Goal: Understand site structure: Understand site structure

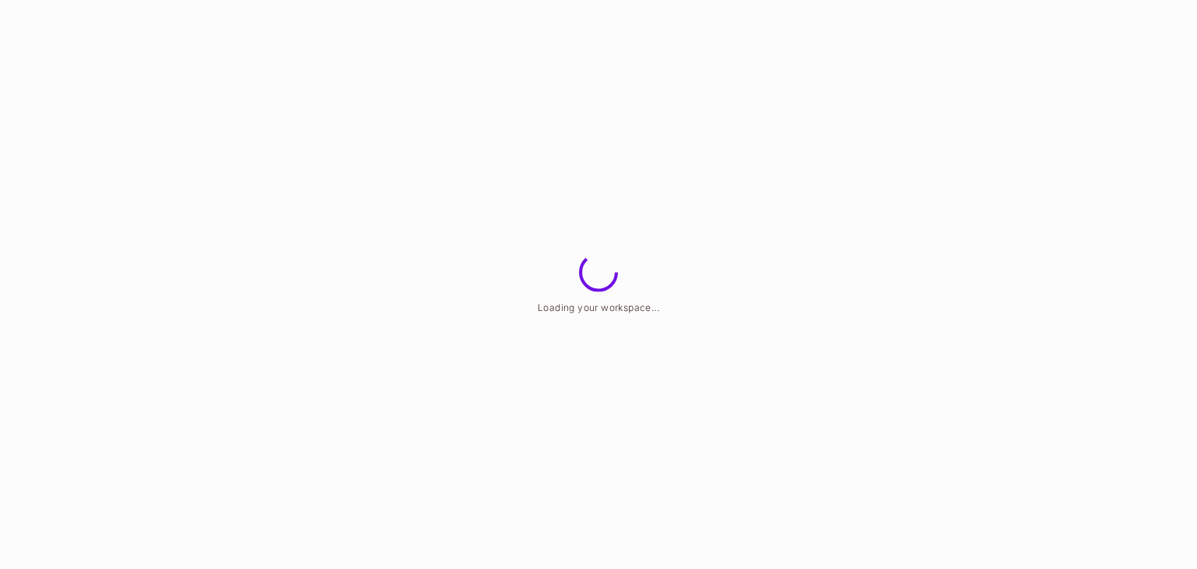
click at [329, 0] on html "Loading your workspace..." at bounding box center [598, 0] width 1197 height 0
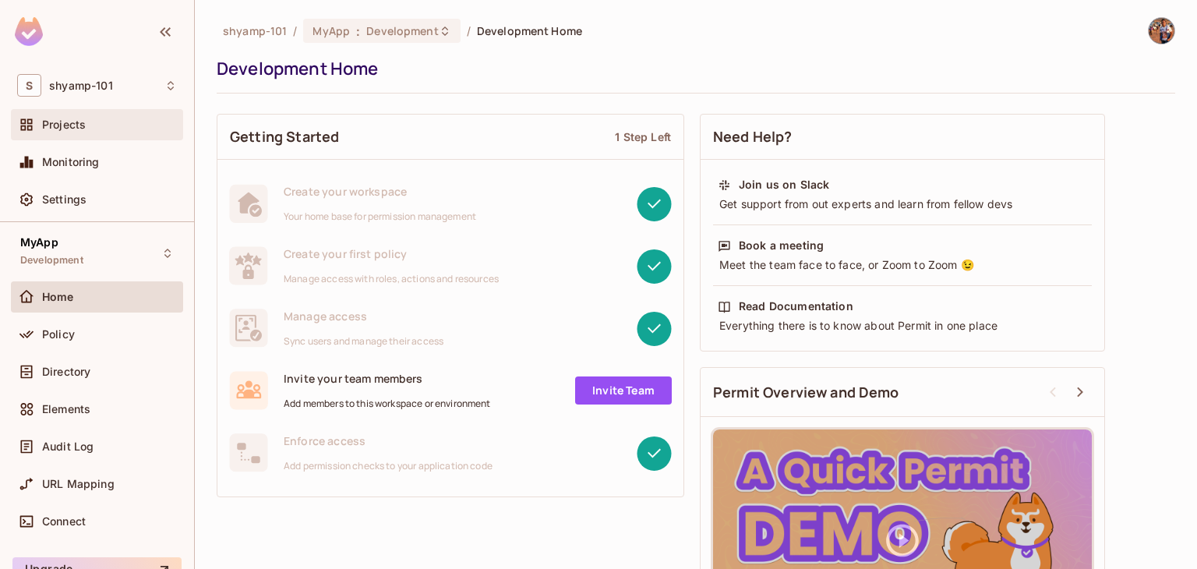
click at [91, 130] on div "Projects" at bounding box center [109, 124] width 135 height 12
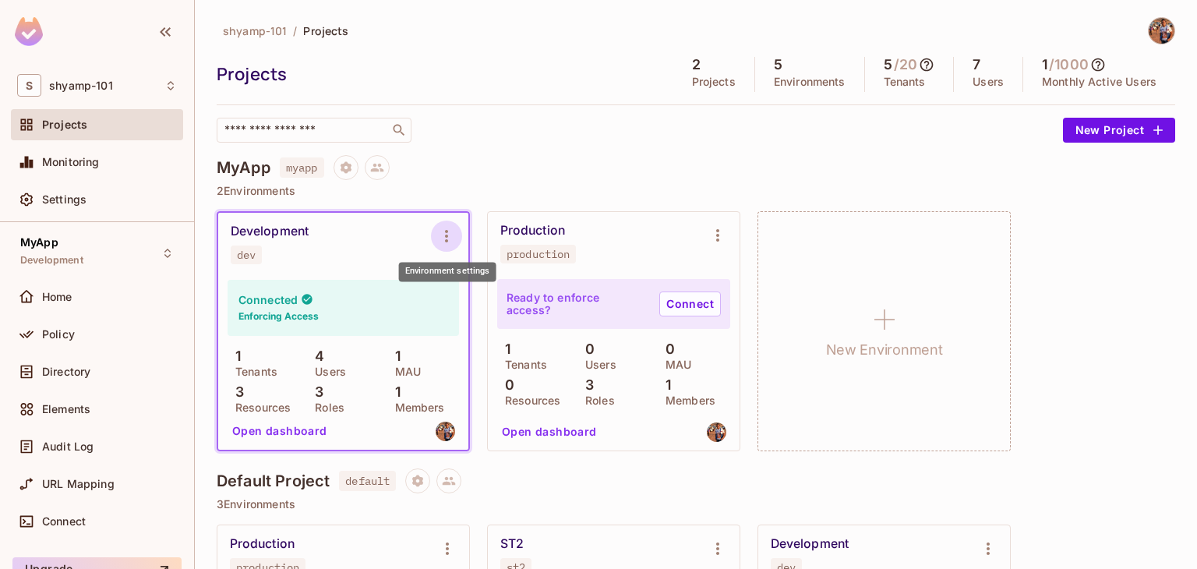
click at [443, 238] on icon "Environment settings" at bounding box center [446, 236] width 19 height 19
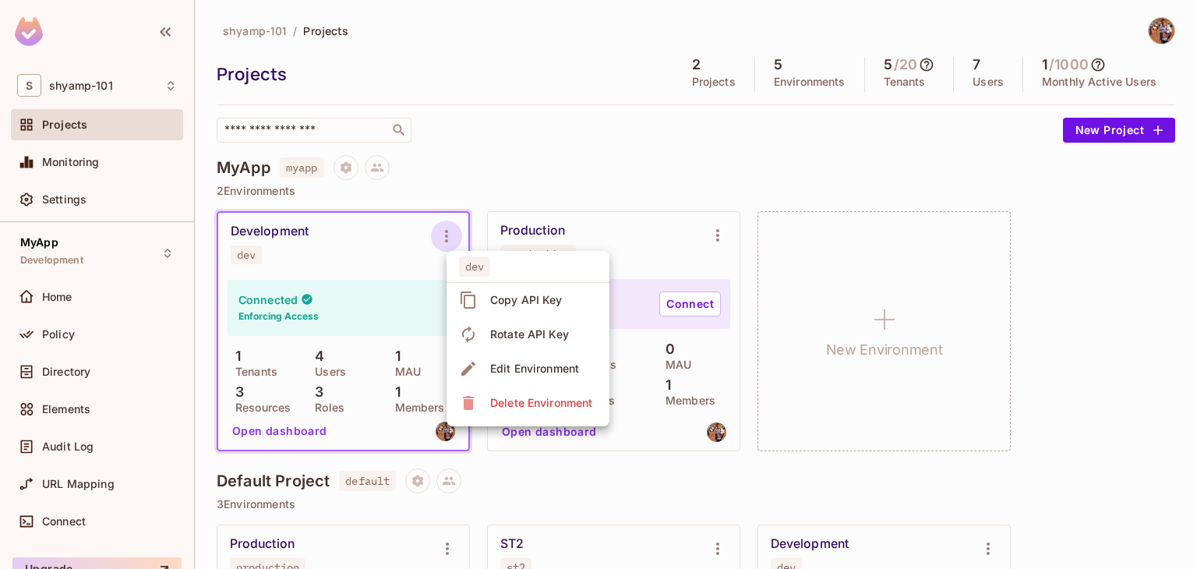
click at [646, 176] on div at bounding box center [598, 284] width 1197 height 569
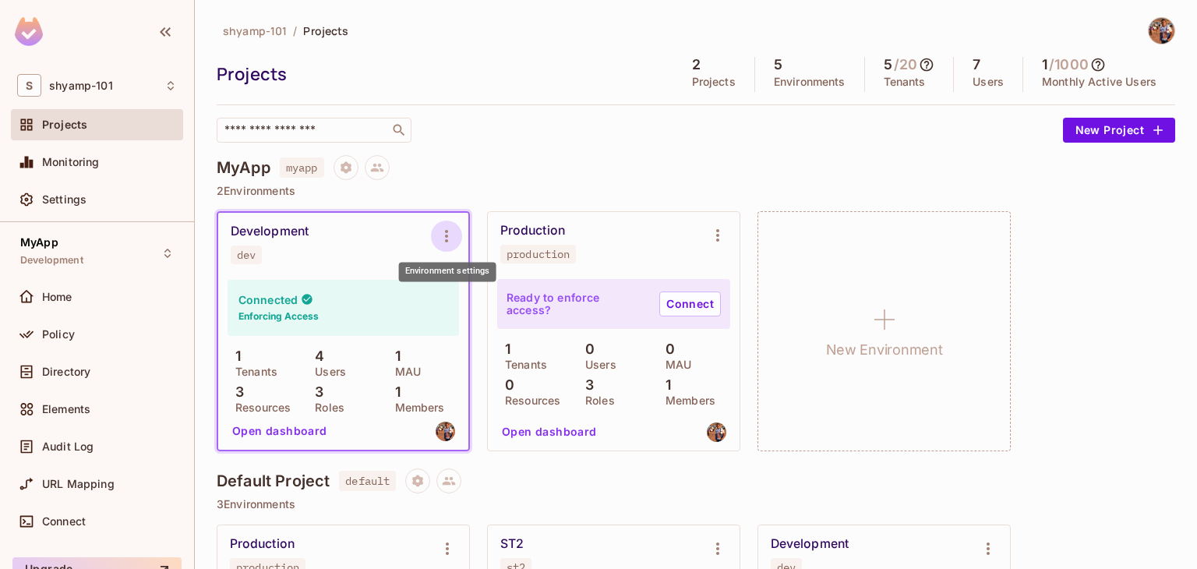
click at [452, 227] on icon "Environment settings" at bounding box center [446, 236] width 19 height 19
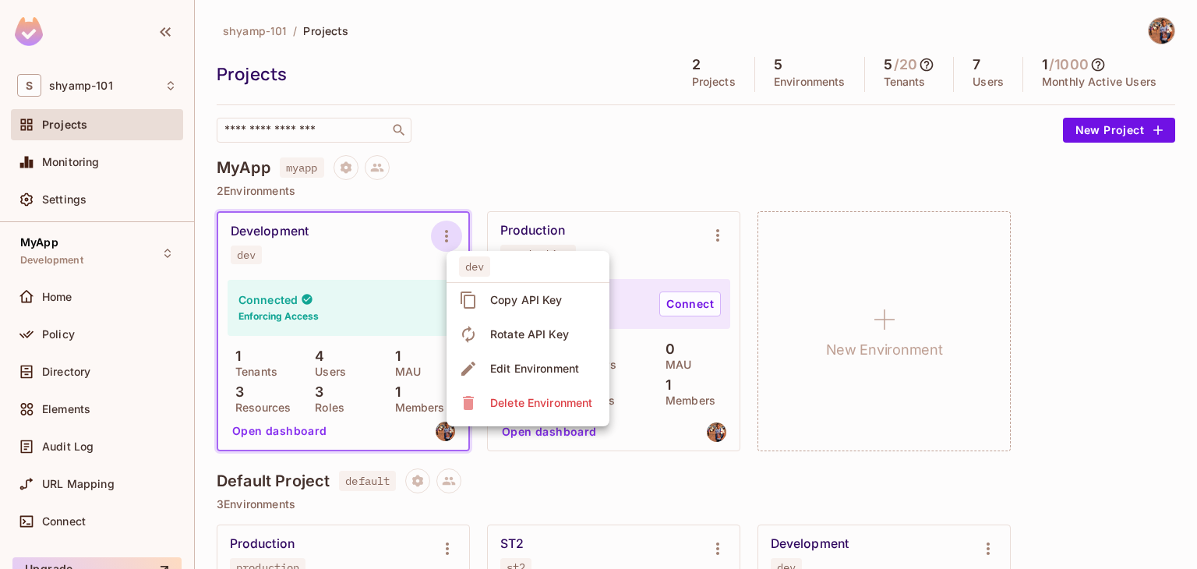
click at [628, 174] on div at bounding box center [598, 284] width 1197 height 569
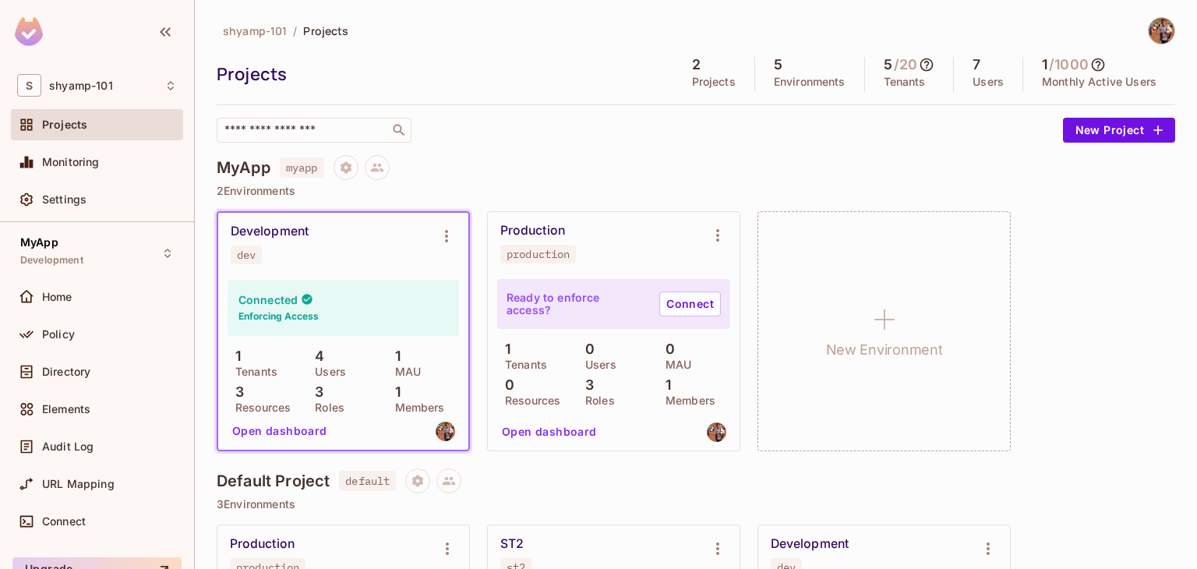
click at [564, 161] on div "MyApp myapp" at bounding box center [696, 167] width 958 height 25
click at [96, 344] on div "Policy" at bounding box center [97, 334] width 172 height 31
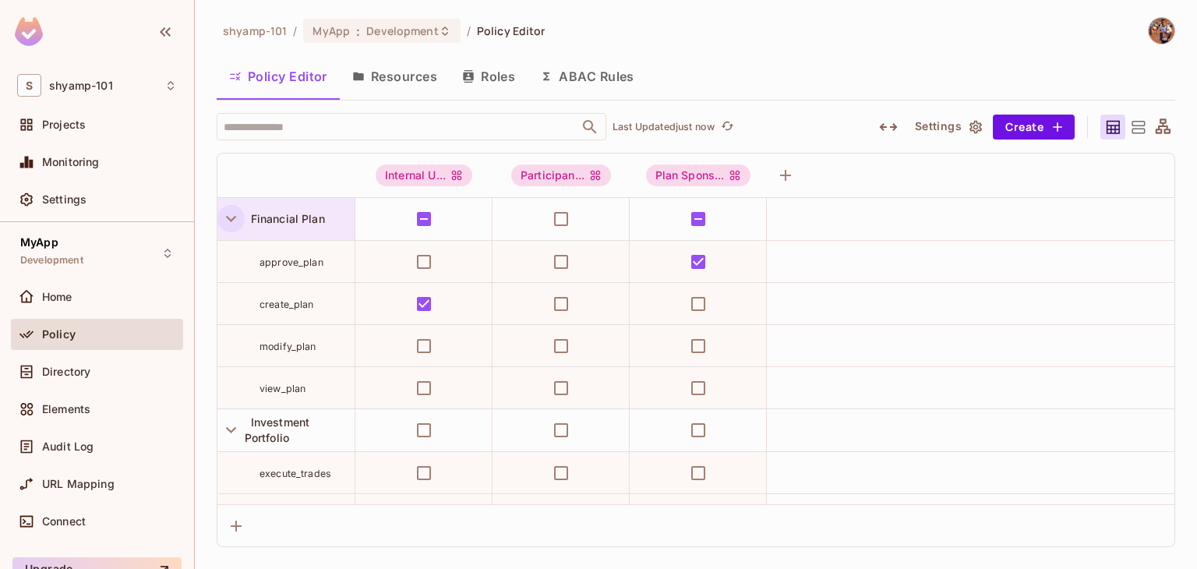
click at [228, 216] on icon "button" at bounding box center [231, 218] width 21 height 21
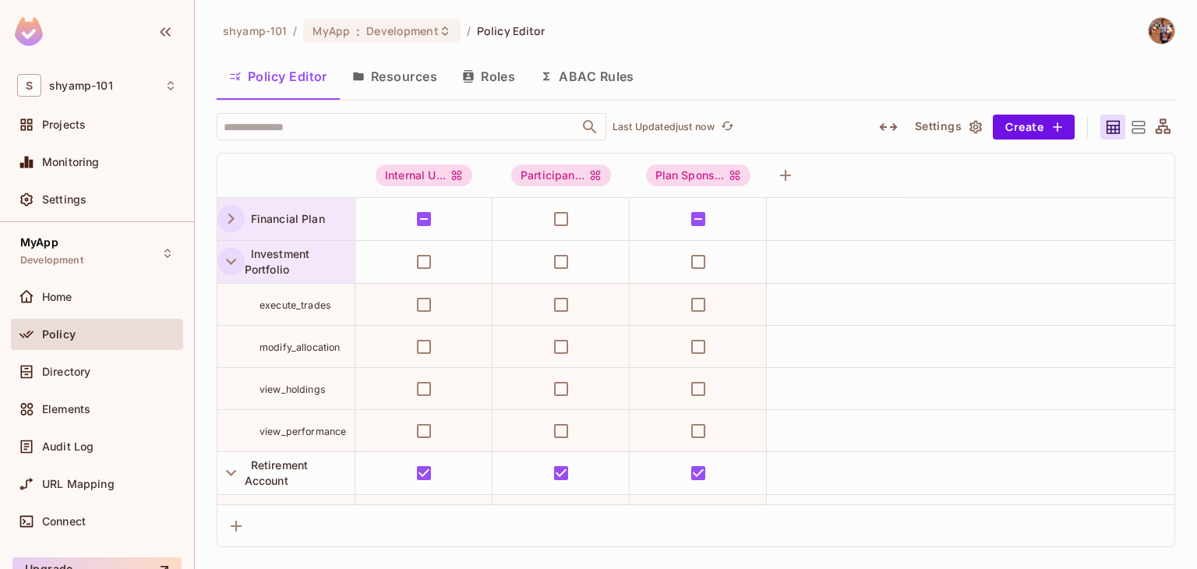
click at [230, 266] on icon "button" at bounding box center [231, 261] width 21 height 21
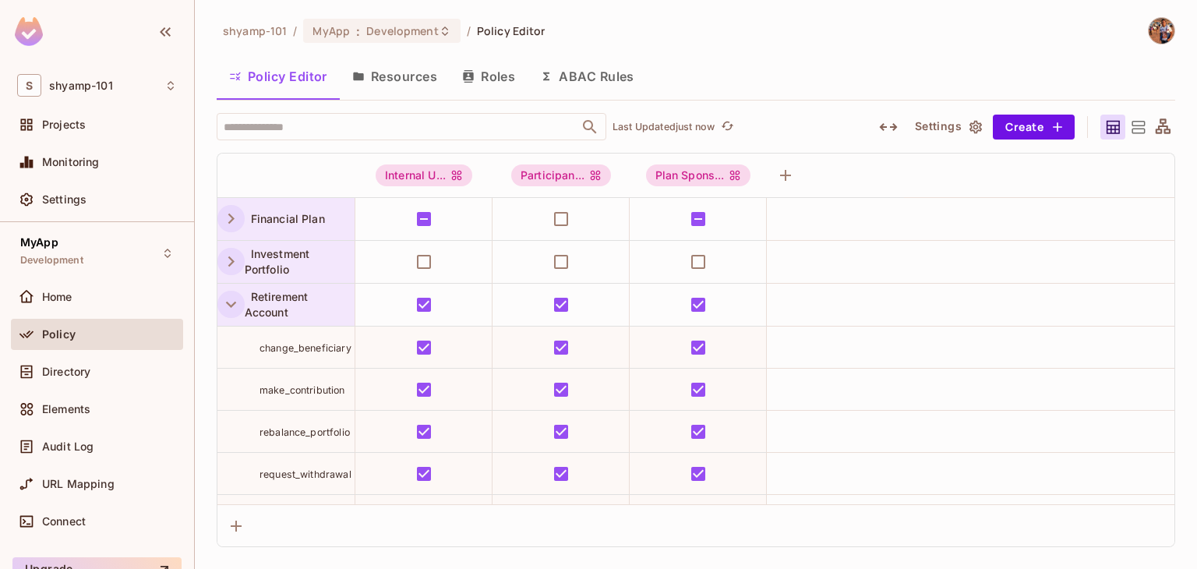
click at [231, 300] on icon "button" at bounding box center [231, 304] width 21 height 21
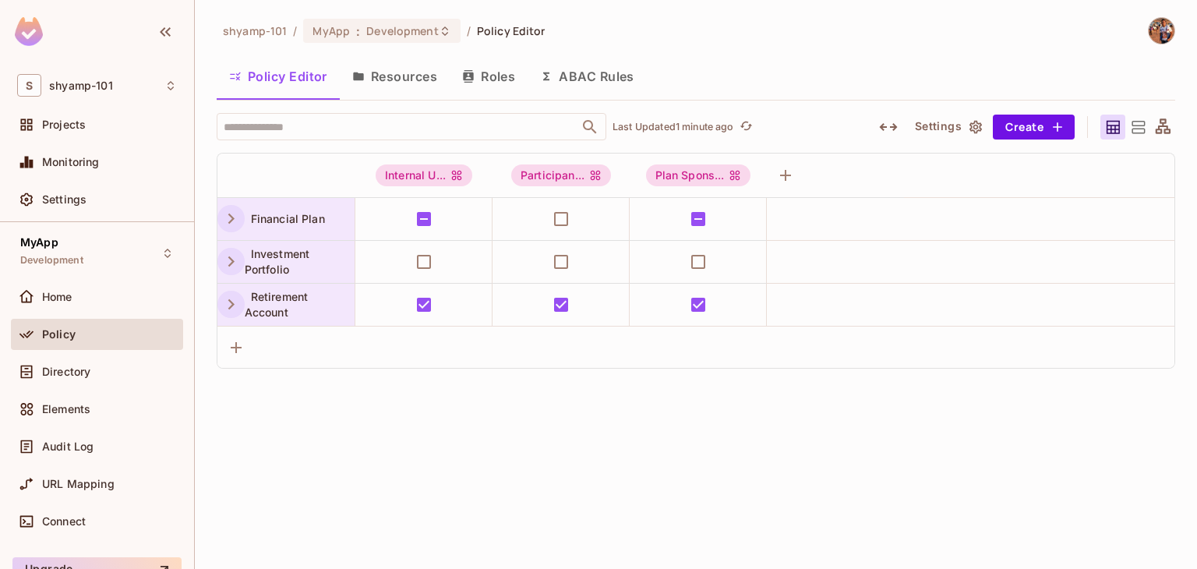
click at [229, 266] on icon "button" at bounding box center [231, 261] width 21 height 21
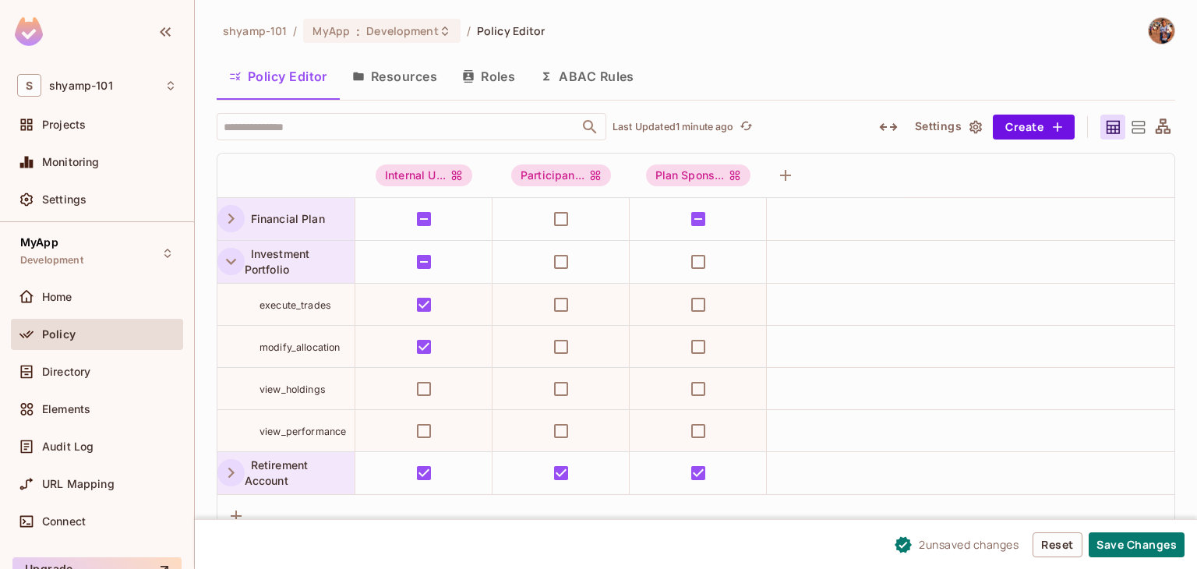
click at [230, 263] on icon "button" at bounding box center [231, 262] width 10 height 6
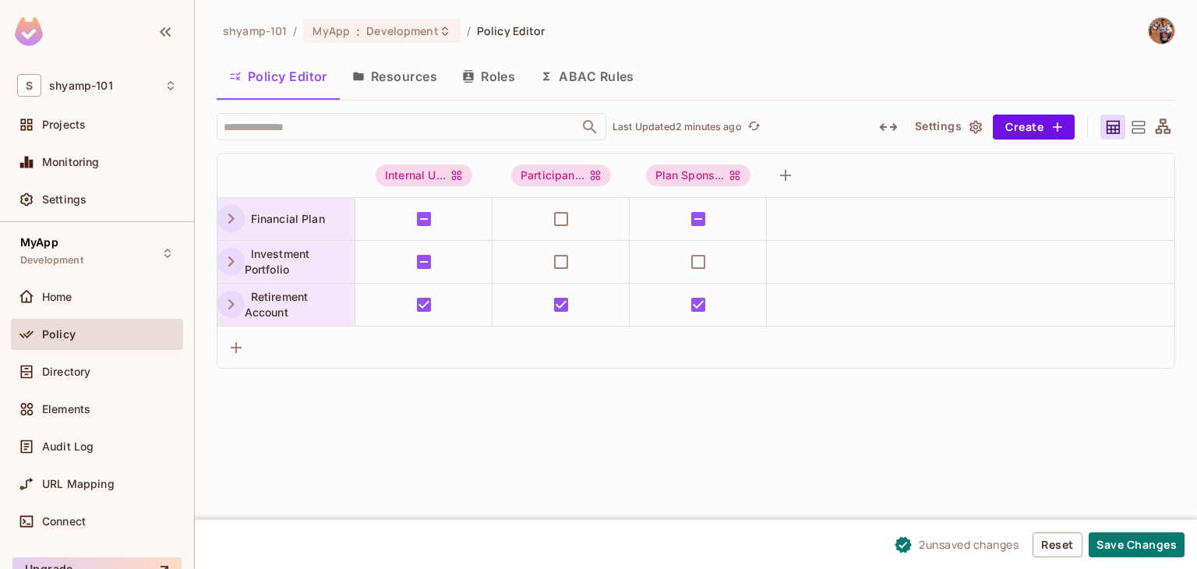
click at [232, 259] on icon "button" at bounding box center [231, 261] width 6 height 10
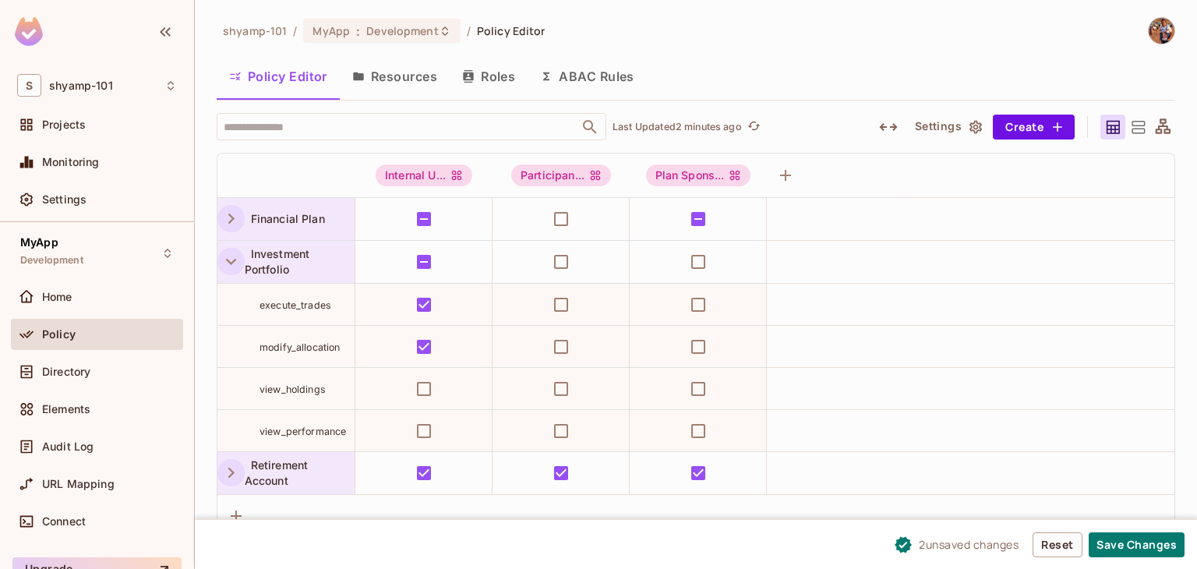
click at [408, 81] on button "Resources" at bounding box center [395, 76] width 110 height 39
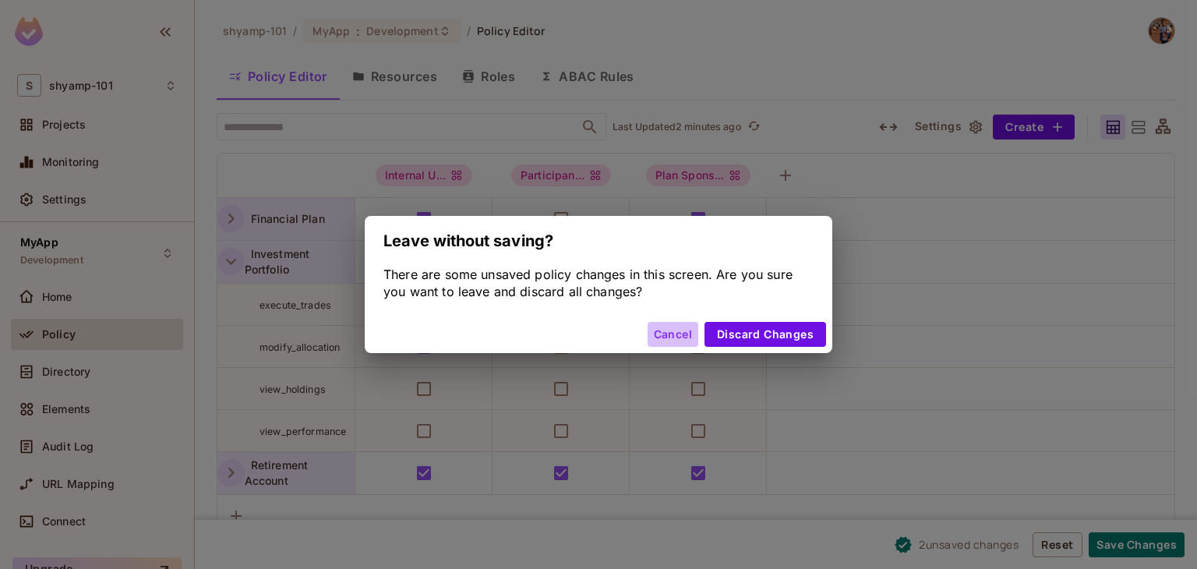
click at [677, 336] on button "Cancel" at bounding box center [672, 334] width 51 height 25
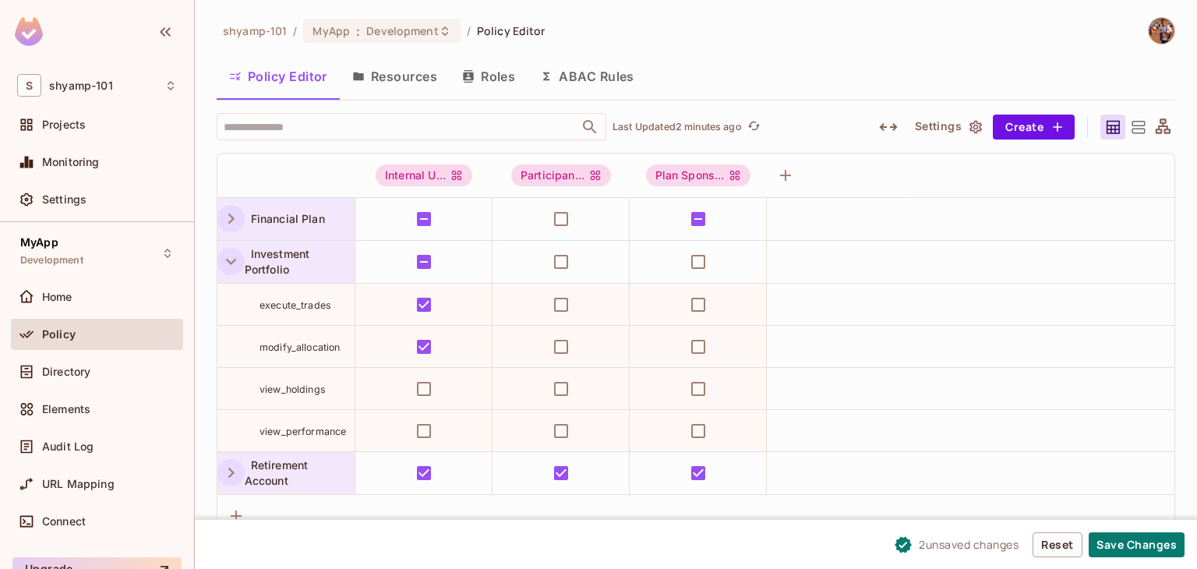
click at [228, 260] on icon "button" at bounding box center [231, 262] width 10 height 6
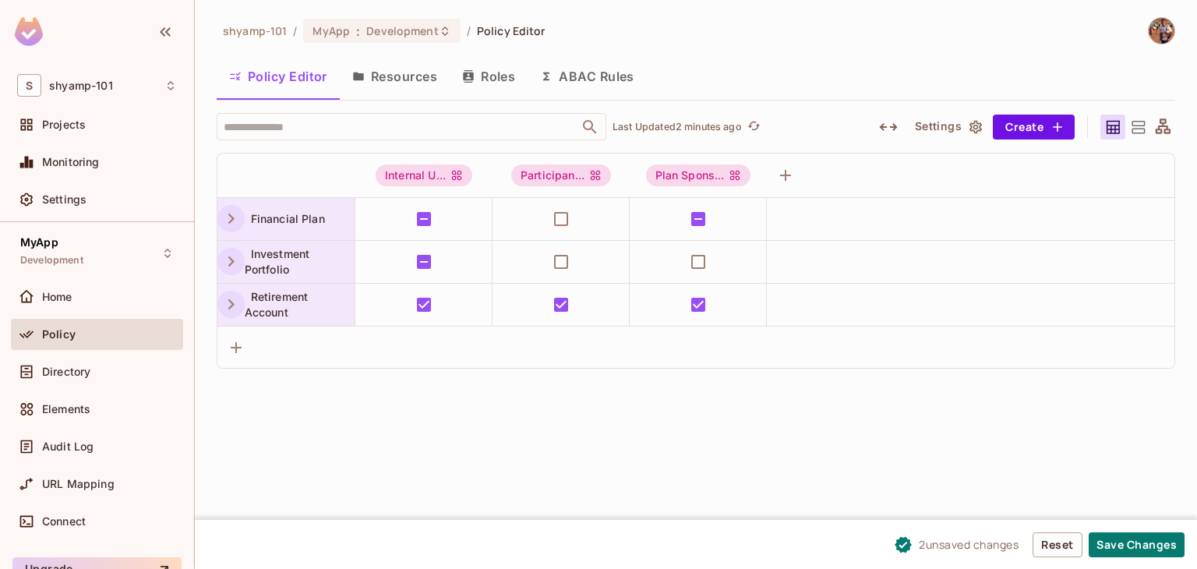
click at [228, 260] on icon "button" at bounding box center [231, 261] width 21 height 21
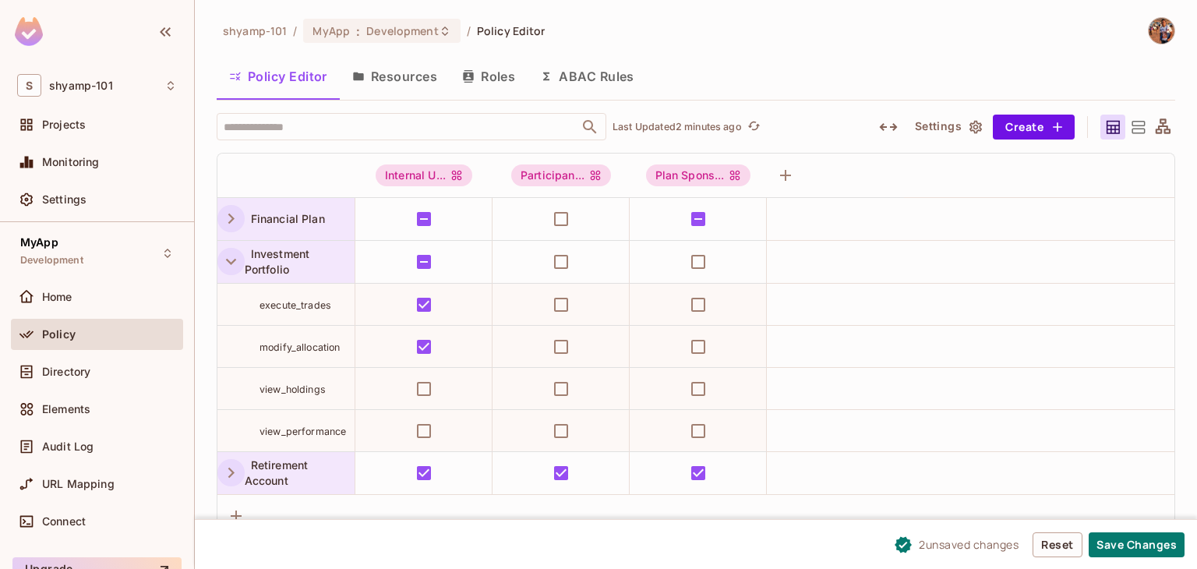
click at [228, 260] on icon "button" at bounding box center [231, 262] width 10 height 6
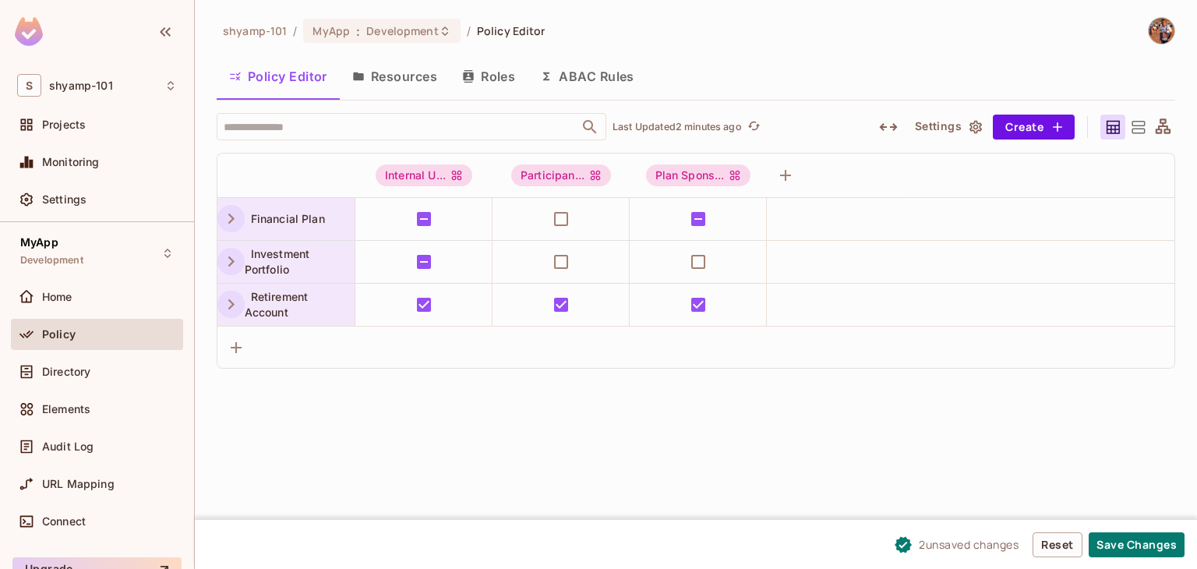
click at [228, 260] on icon "button" at bounding box center [231, 261] width 21 height 21
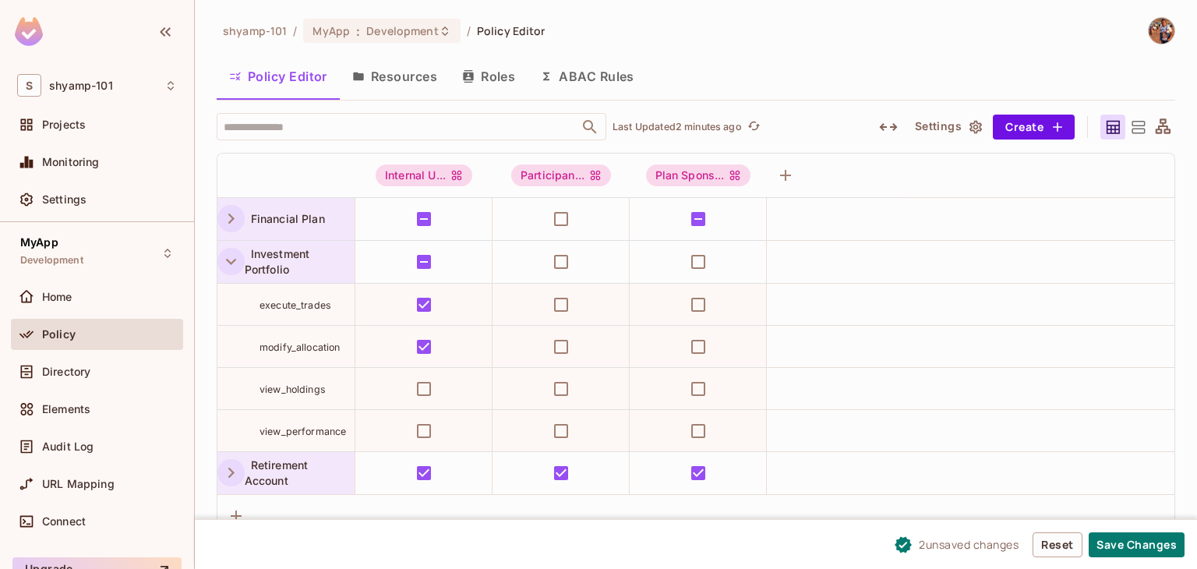
click at [1141, 129] on icon at bounding box center [1137, 127] width 19 height 19
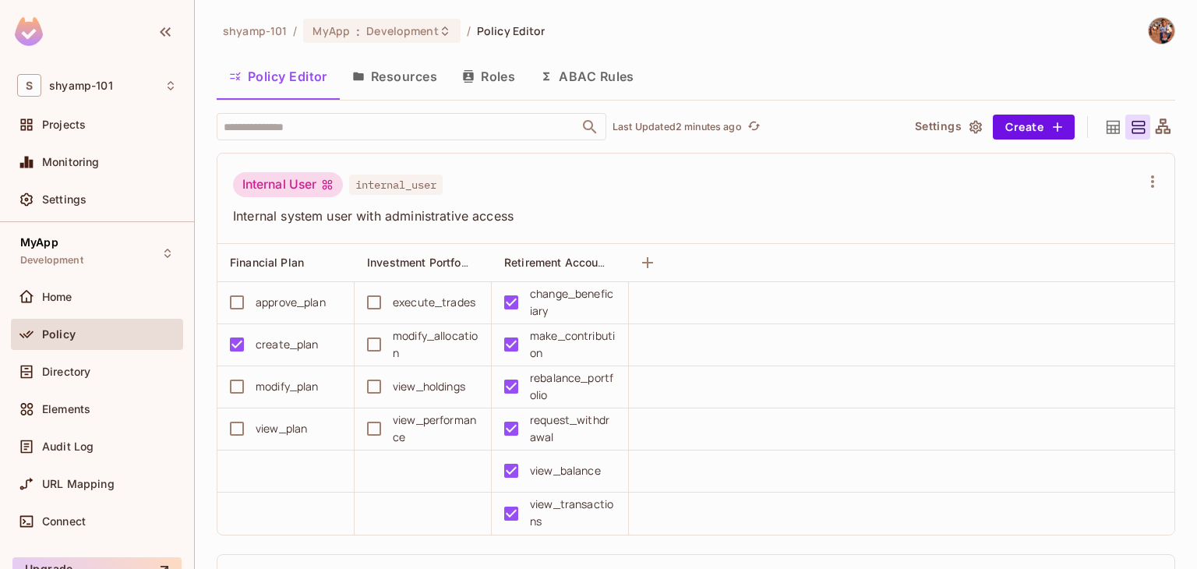
click at [1151, 137] on div at bounding box center [1162, 127] width 25 height 25
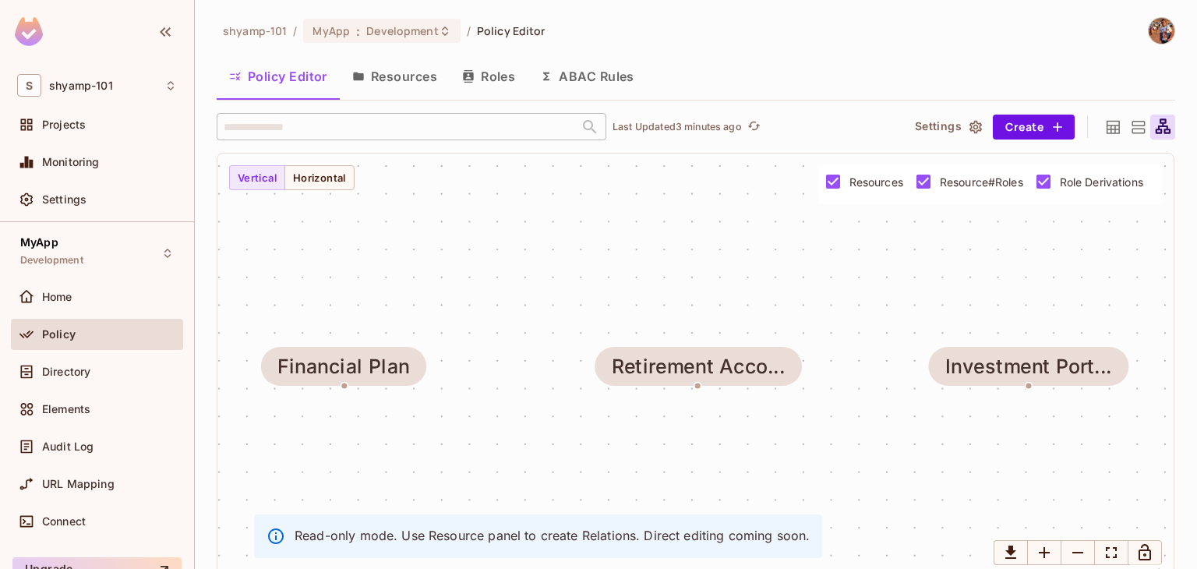
scroll to position [10, 0]
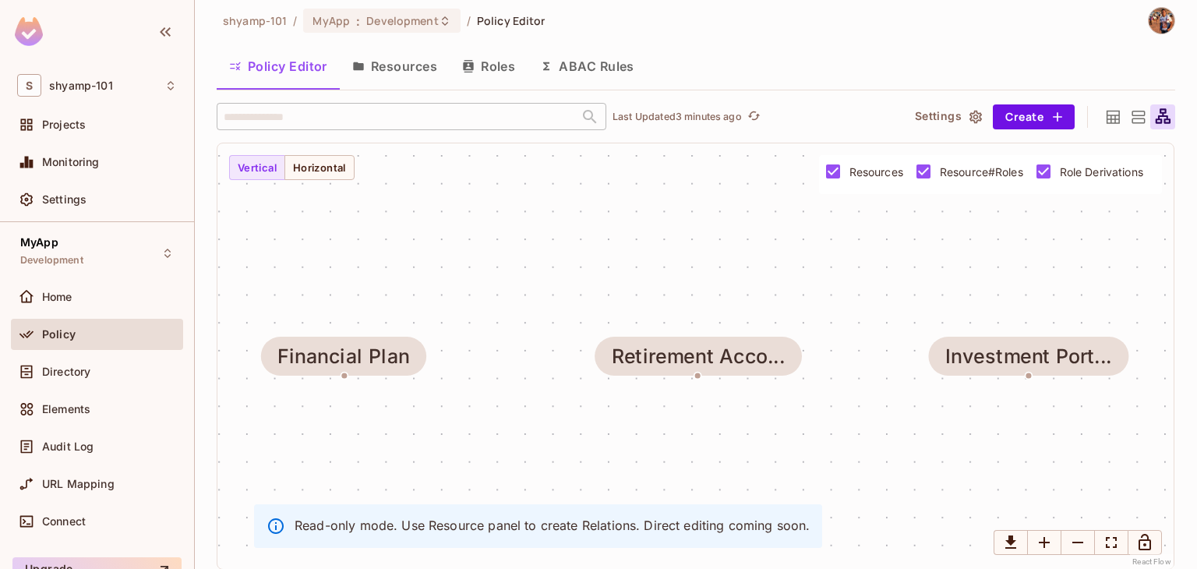
click at [1134, 117] on icon at bounding box center [1137, 117] width 19 height 19
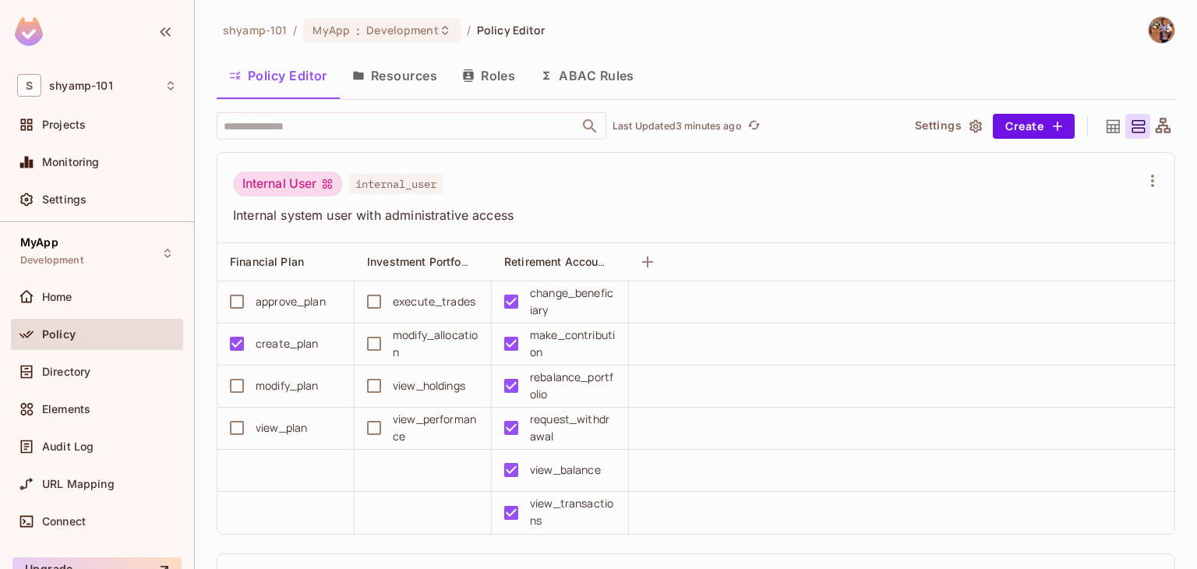
scroll to position [0, 0]
click at [1103, 131] on icon at bounding box center [1112, 127] width 19 height 19
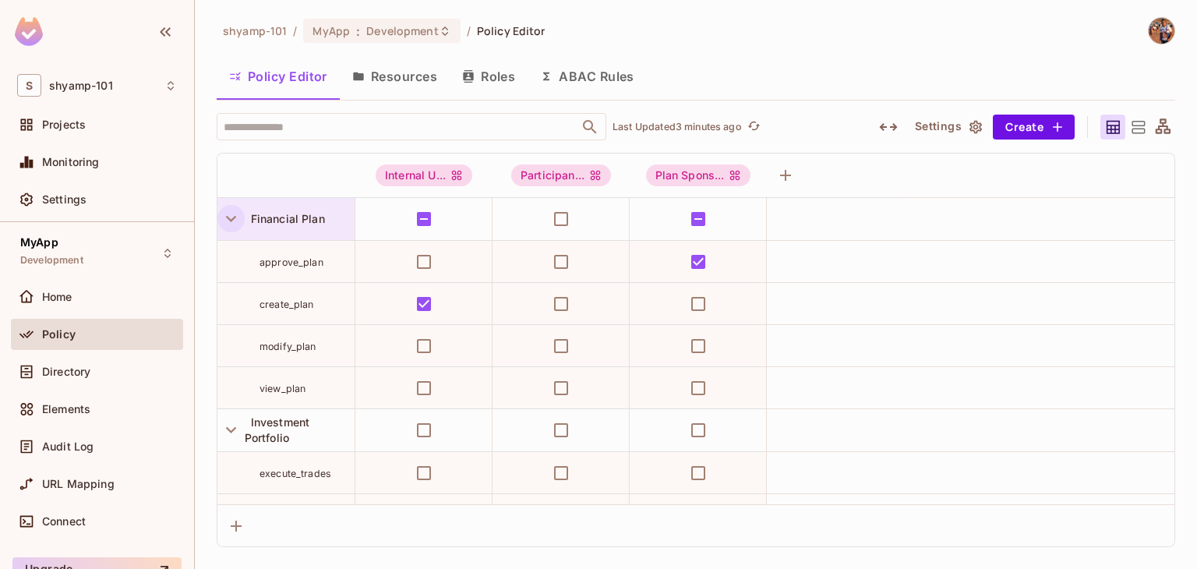
click at [231, 219] on icon "button" at bounding box center [231, 219] width 10 height 6
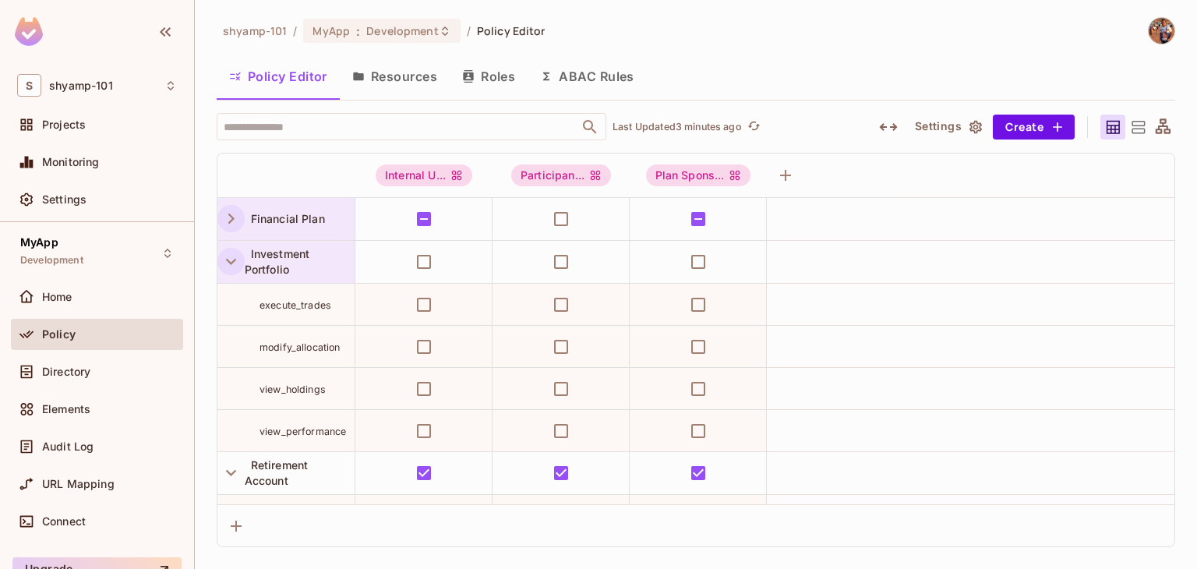
click at [231, 260] on icon "button" at bounding box center [231, 261] width 21 height 21
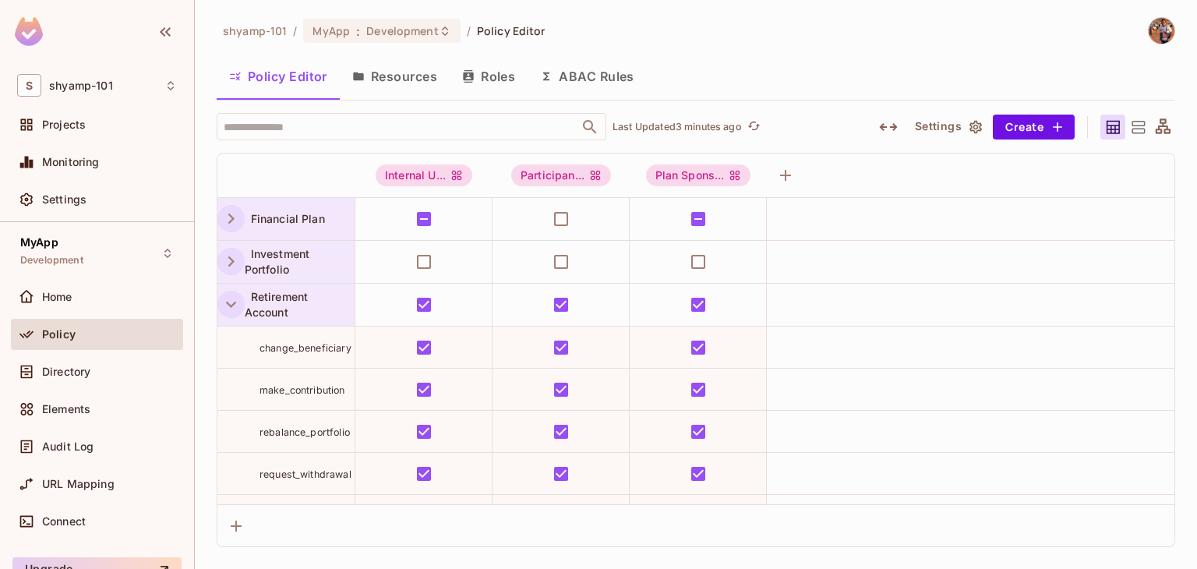
click at [237, 300] on icon "button" at bounding box center [231, 304] width 21 height 21
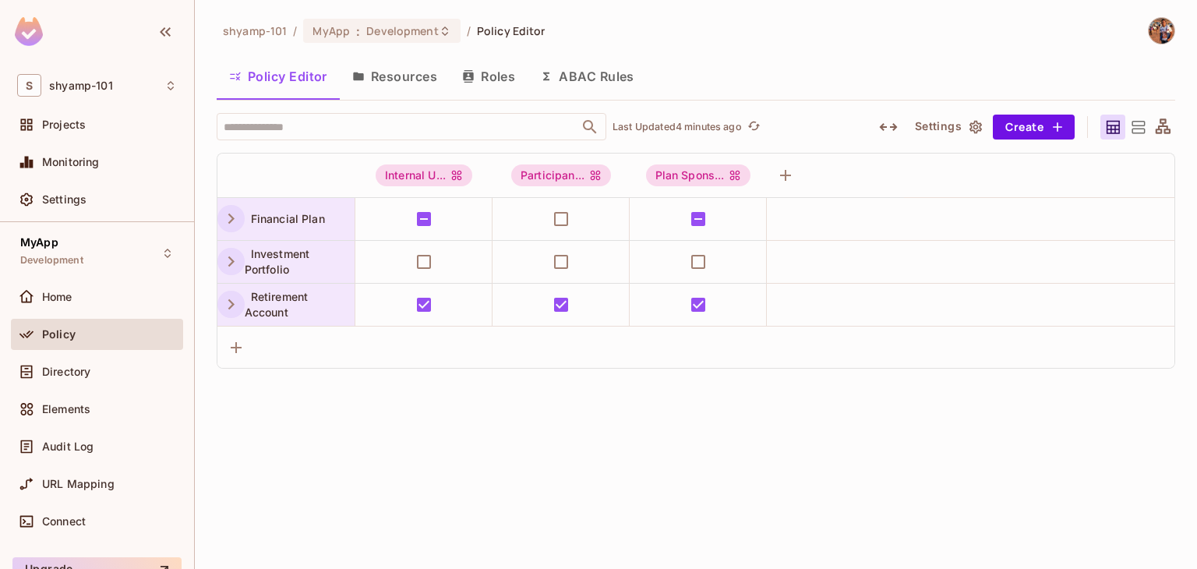
click at [803, 76] on div "Policy Editor Resources Roles ABAC Rules" at bounding box center [696, 76] width 958 height 39
click at [683, 69] on div "Policy Editor Resources Roles ABAC Rules" at bounding box center [696, 76] width 958 height 39
click at [368, 426] on div "shyamp-101 / MyApp : Development / Policy Editor Policy Editor Resources Roles …" at bounding box center [696, 284] width 1002 height 569
click at [1053, 129] on icon "button" at bounding box center [1058, 127] width 16 height 16
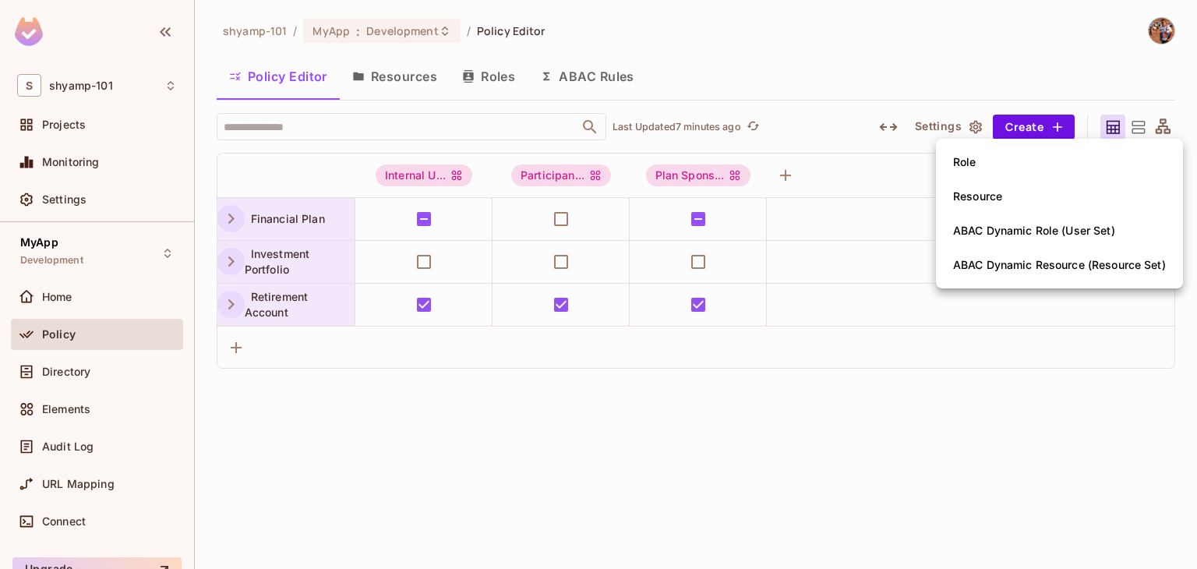
click at [862, 376] on div at bounding box center [598, 284] width 1197 height 569
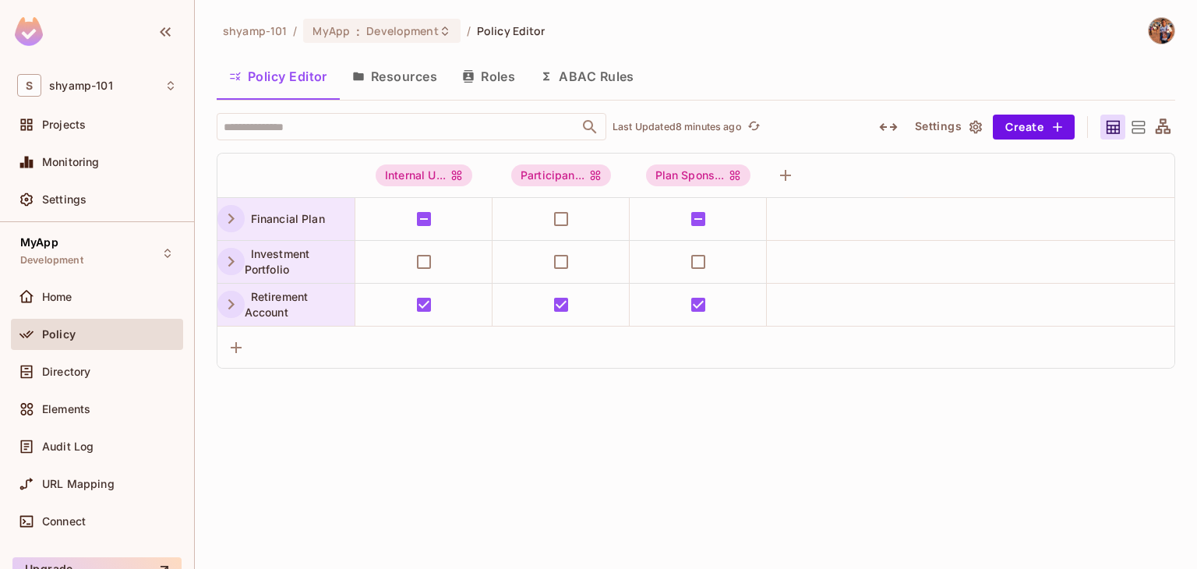
click at [655, 38] on div "shyamp-101 / MyApp : Development / Policy Editor" at bounding box center [696, 30] width 958 height 27
click at [589, 24] on div "shyamp-101 / MyApp : Development / Policy Editor" at bounding box center [696, 30] width 958 height 27
click at [729, 66] on div "Policy Editor Resources Roles ABAC Rules" at bounding box center [696, 76] width 958 height 39
click at [912, 45] on div "shyamp-101 / MyApp : Development / Policy Editor Policy Editor Resources Roles …" at bounding box center [696, 192] width 958 height 351
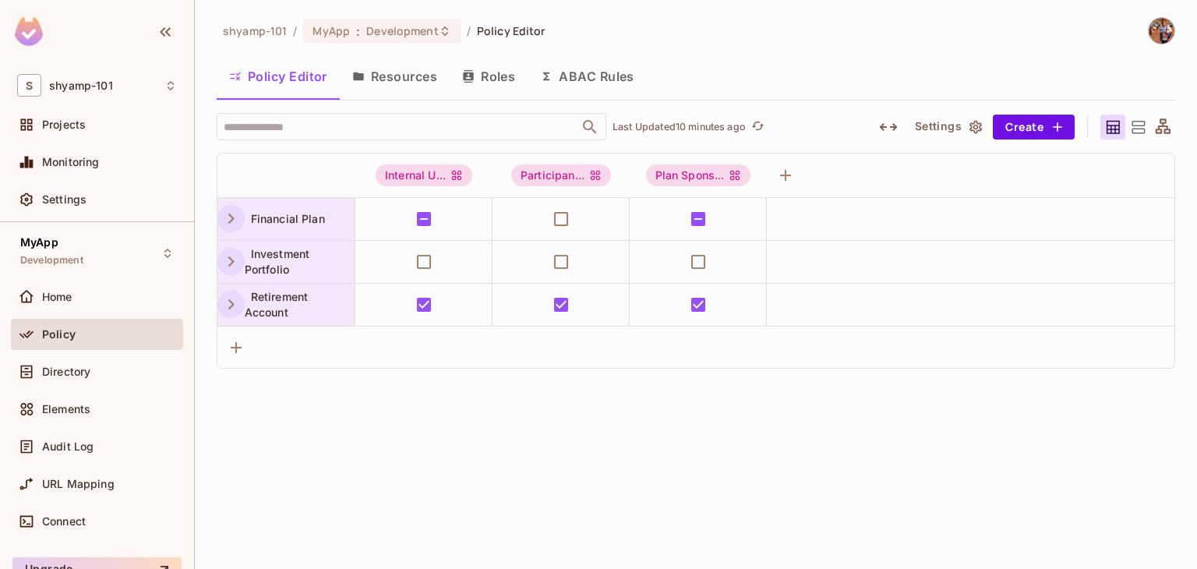
click at [879, 36] on div "shyamp-101 / MyApp : Development / Policy Editor" at bounding box center [696, 30] width 958 height 27
